Goal: Task Accomplishment & Management: Use online tool/utility

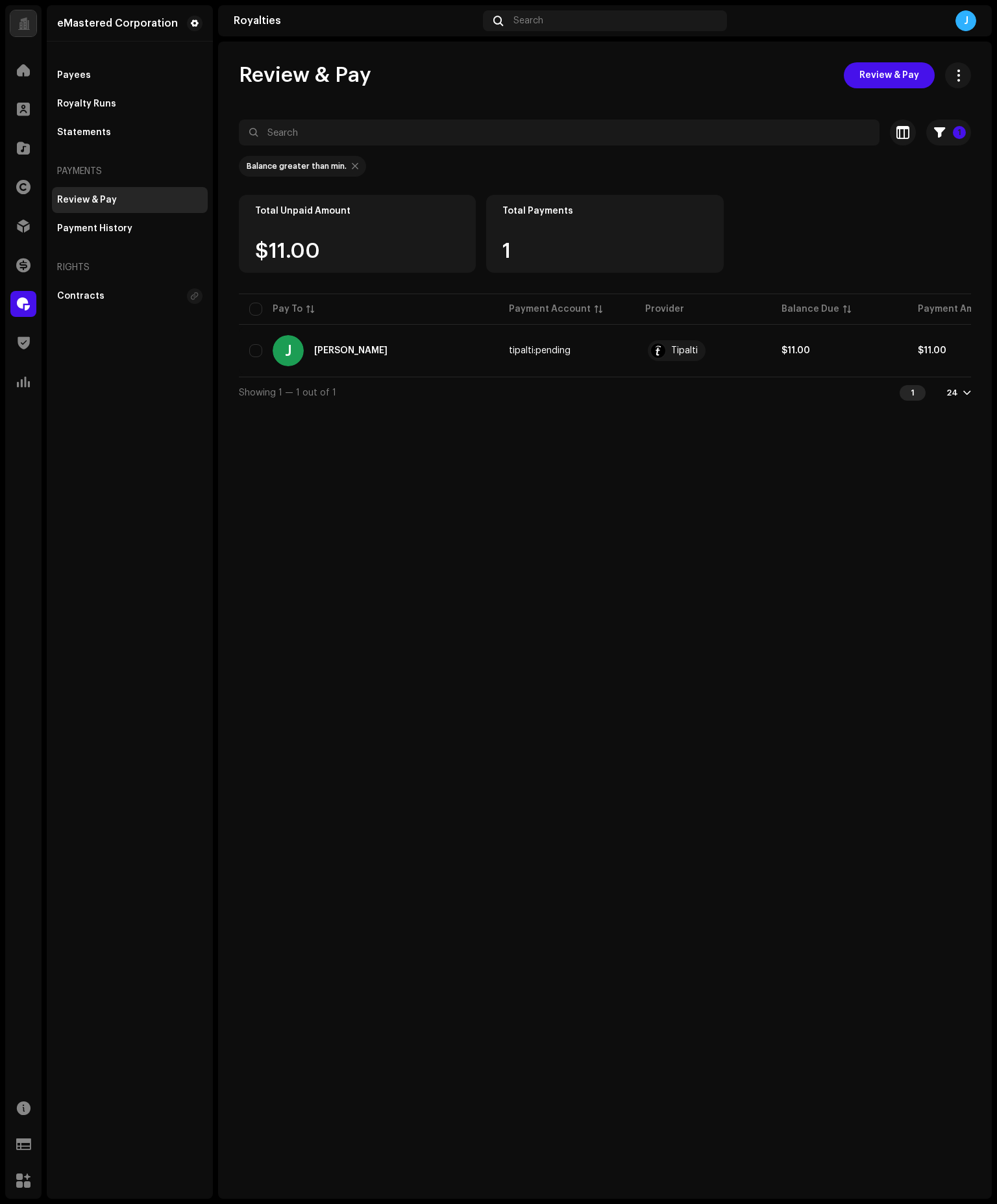
click at [421, 541] on div "Review & Pay Review & Pay 1 Selected 0 Select all 1 Options Filters Payment pro…" at bounding box center [605, 620] width 774 height 1158
drag, startPoint x: 380, startPoint y: 487, endPoint x: 341, endPoint y: 444, distance: 58.1
click at [379, 486] on div "Review & Pay Review & Pay 1 Selected 0 Select all 1 Options Filters Payment pro…" at bounding box center [605, 620] width 774 height 1158
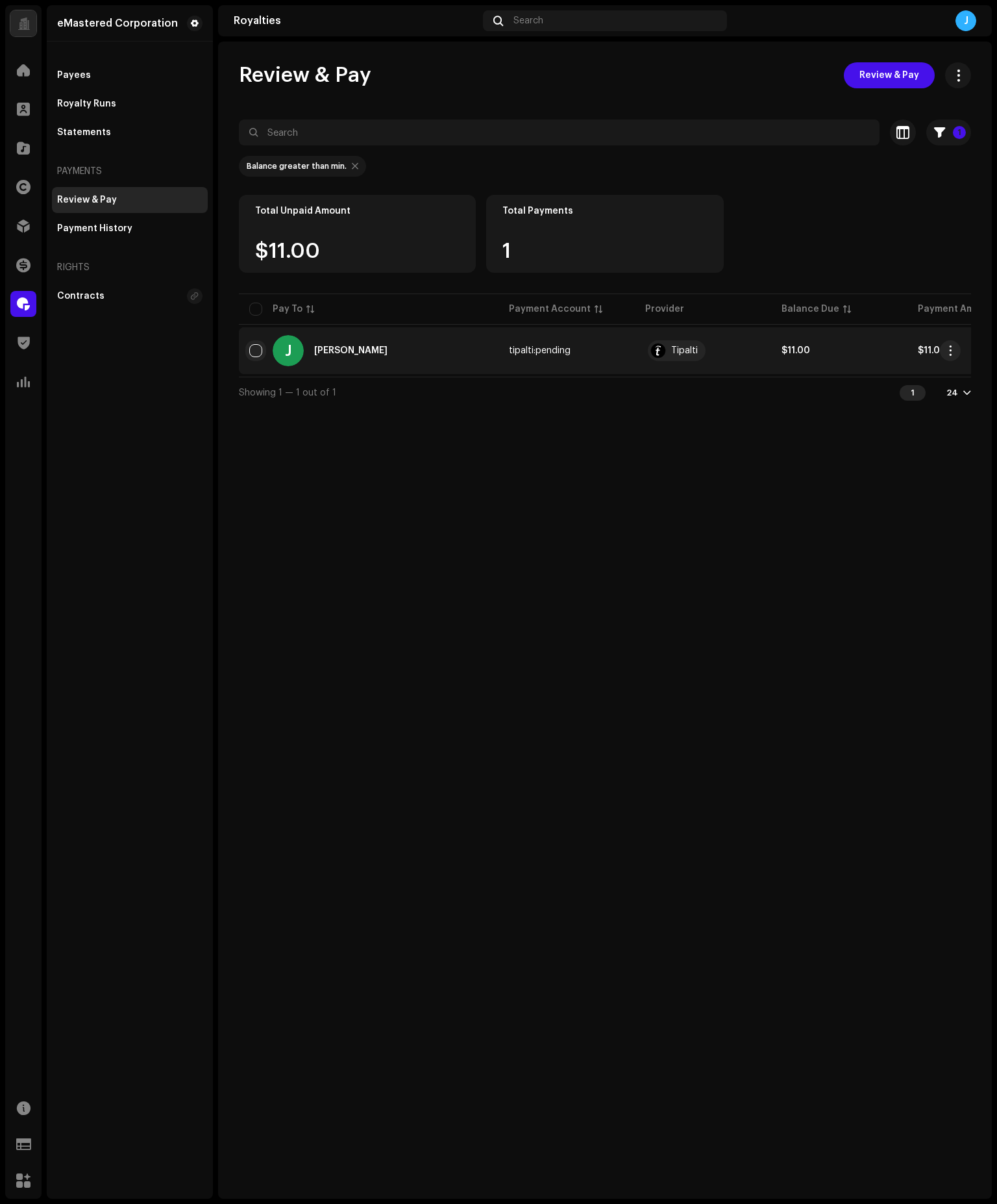
click at [258, 350] on input "Row Unselected" at bounding box center [256, 351] width 13 height 13
checkbox input "true"
click at [891, 76] on span "Review & Pay" at bounding box center [889, 76] width 60 height 26
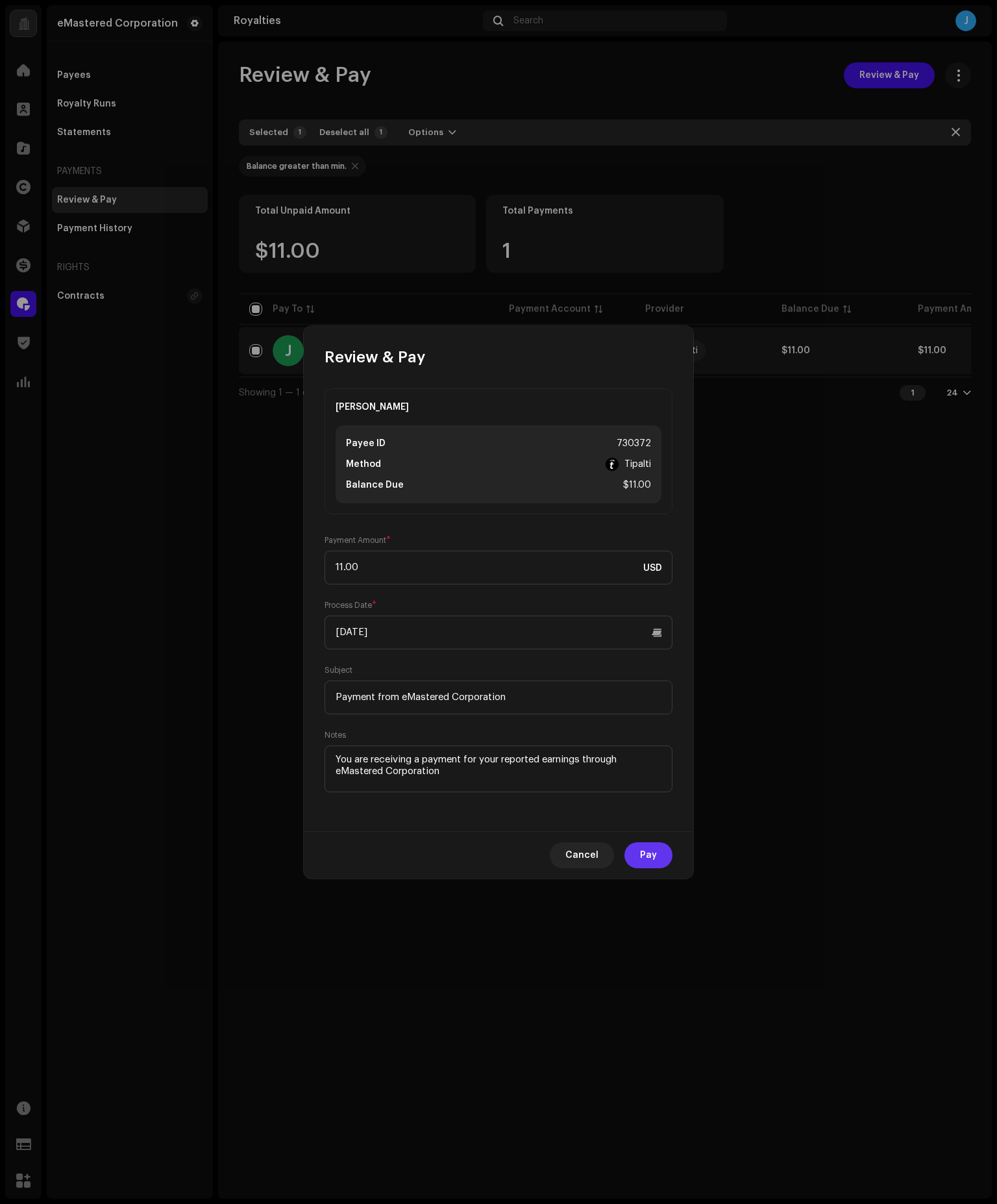
click at [662, 857] on button "Pay" at bounding box center [648, 856] width 48 height 26
checkbox input "false"
